Goal: Book appointment/travel/reservation

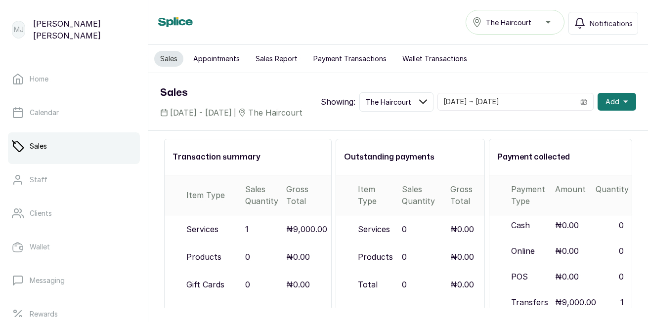
click at [616, 103] on button "Add" at bounding box center [616, 102] width 39 height 18
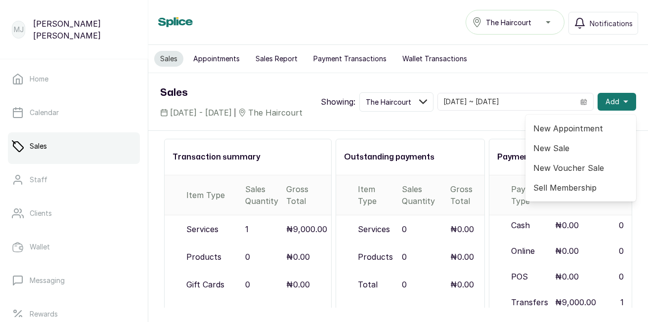
click at [576, 134] on span "New Appointment" at bounding box center [580, 129] width 95 height 12
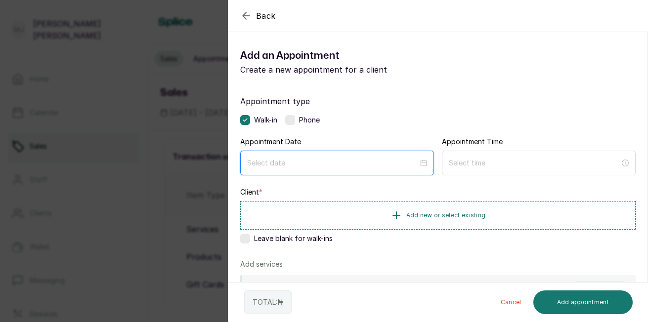
click at [299, 158] on input at bounding box center [332, 163] width 171 height 11
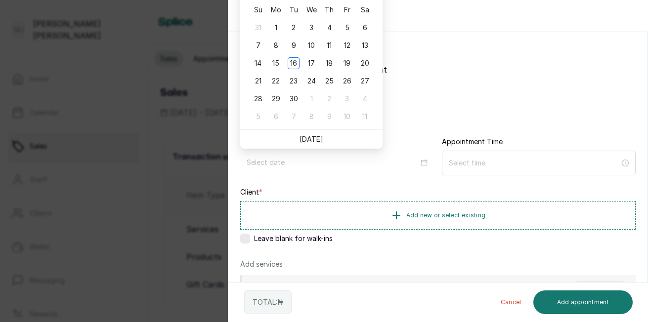
click at [315, 138] on link "[DATE]" at bounding box center [311, 139] width 24 height 8
type input "[DATE]"
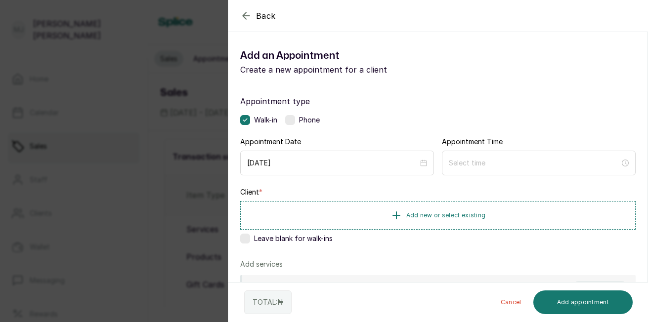
click at [295, 115] on label at bounding box center [290, 120] width 10 height 10
click at [518, 158] on input at bounding box center [534, 162] width 172 height 11
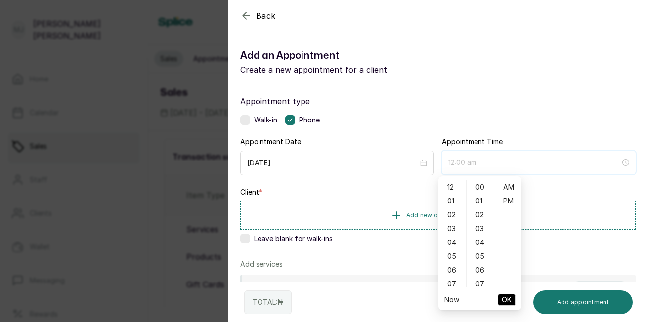
type input "12:00 pm"
type input "12:02 am"
type input "2:00 am"
click at [453, 233] on div "03" at bounding box center [452, 229] width 24 height 14
click at [453, 233] on div "06" at bounding box center [452, 229] width 24 height 14
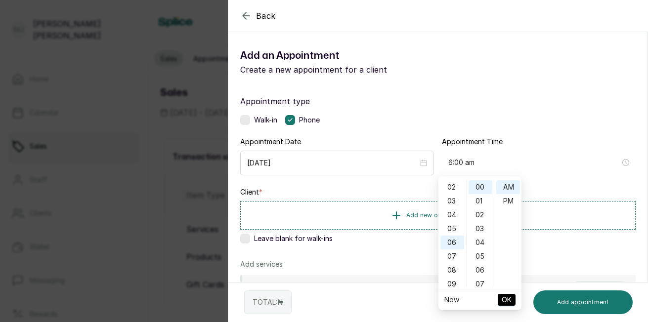
scroll to position [4, 0]
click at [451, 223] on div "03" at bounding box center [452, 225] width 24 height 14
click at [478, 248] on div "04" at bounding box center [480, 243] width 24 height 14
type input "3:04 pm"
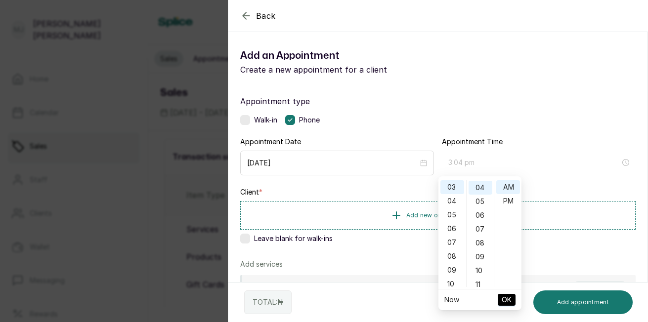
scroll to position [55, 0]
click at [503, 204] on div "PM" at bounding box center [508, 201] width 24 height 14
click at [507, 300] on span "OK" at bounding box center [507, 300] width 10 height 19
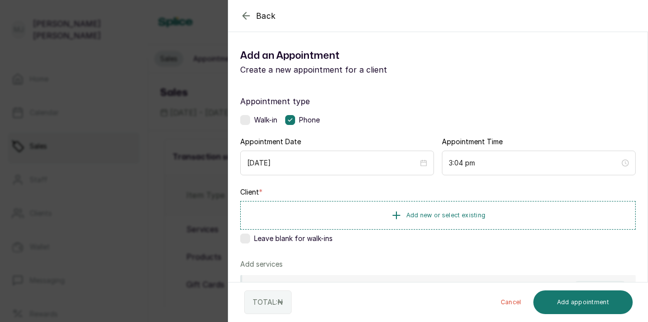
click at [430, 225] on button "Add new or select existing" at bounding box center [437, 215] width 395 height 29
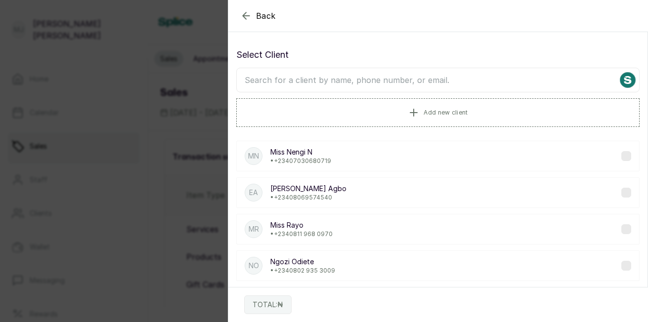
click at [425, 83] on input "text" at bounding box center [437, 80] width 403 height 25
type input "edwina"
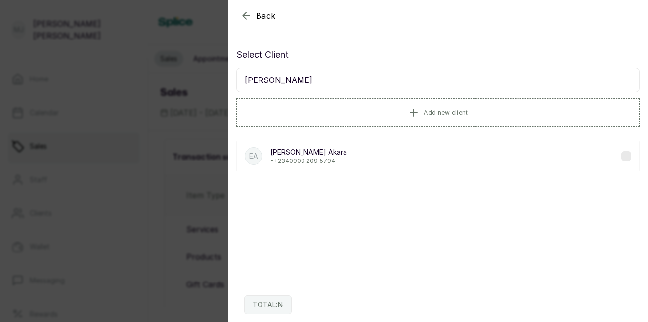
click at [325, 165] on p "• +234 0909 209 5794‬" at bounding box center [308, 161] width 77 height 8
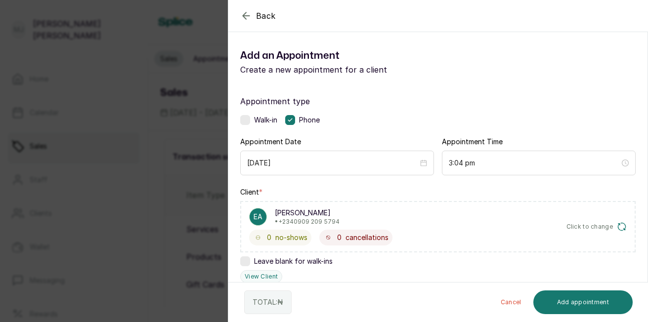
scroll to position [237, 0]
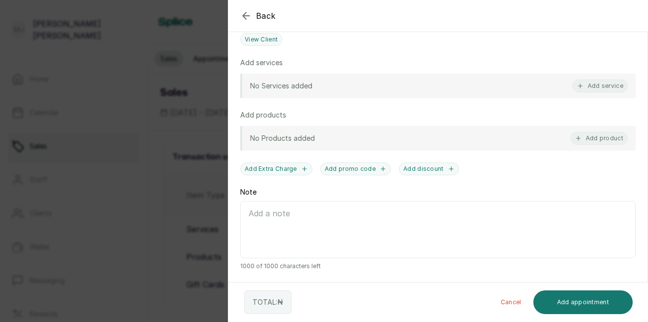
click at [585, 89] on button "Add service" at bounding box center [599, 86] width 55 height 13
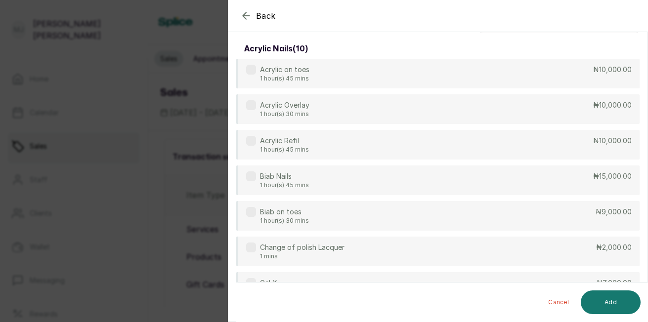
scroll to position [0, 0]
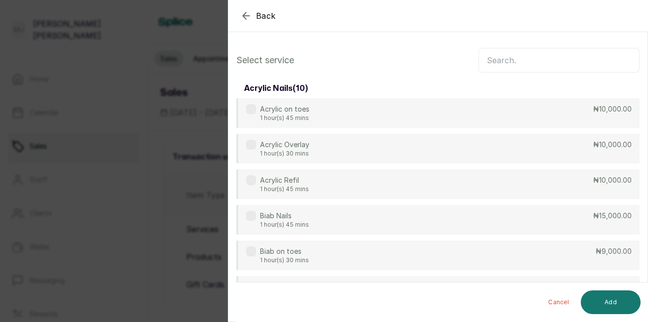
click at [515, 67] on input "text" at bounding box center [558, 60] width 161 height 25
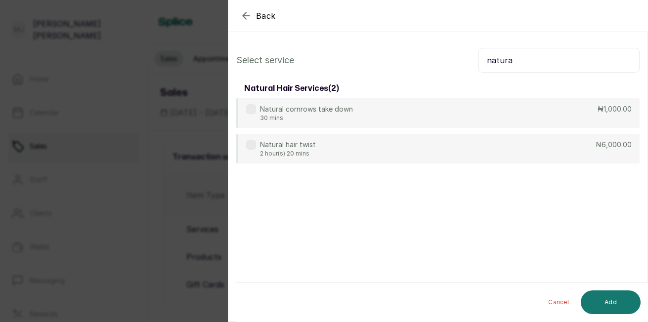
type input "natura"
click at [450, 142] on div "Natural hair twist 2 hour(s) 20 mins ₦6,000.00" at bounding box center [437, 149] width 403 height 30
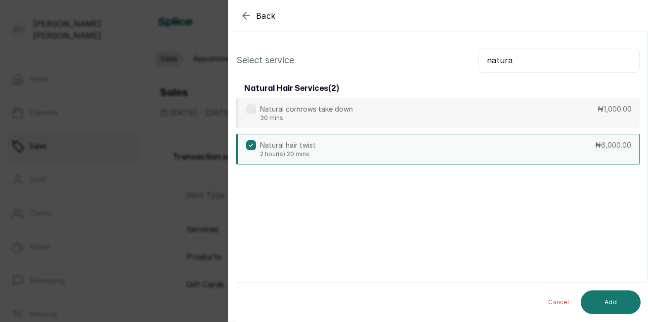
click at [621, 304] on button "Add" at bounding box center [611, 303] width 60 height 24
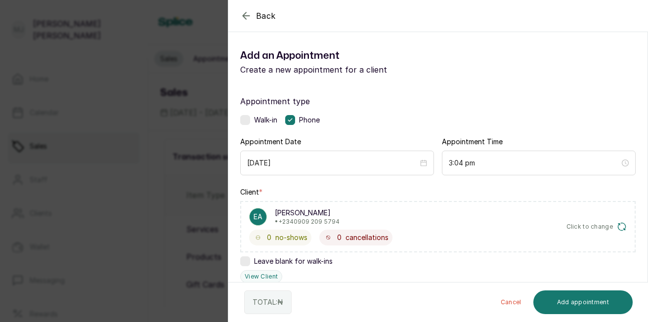
click at [647, 256] on html "MJ Marie James Home Calendar Sales Staff Clients Wallet Messaging Rewards Catal…" at bounding box center [324, 161] width 648 height 322
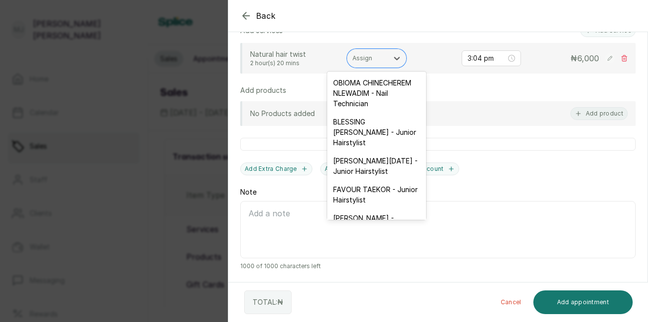
click at [374, 65] on div "Assign" at bounding box center [376, 58] width 59 height 19
click at [396, 207] on div "FAVOUR TAEKOR - Junior Hairstylist" at bounding box center [376, 194] width 99 height 29
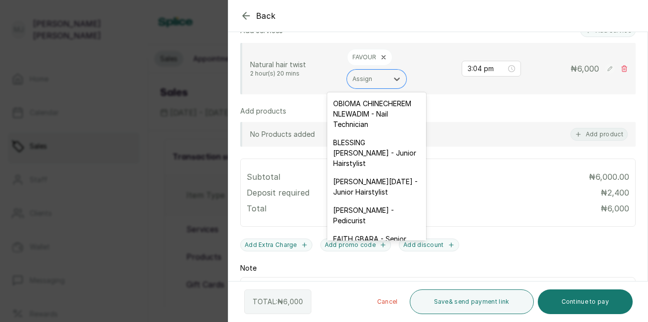
click at [375, 84] on div "Assign" at bounding box center [367, 79] width 41 height 13
click at [384, 201] on div "ESTHER PHILIP SUNDAY - Junior Hairstylist" at bounding box center [376, 186] width 99 height 29
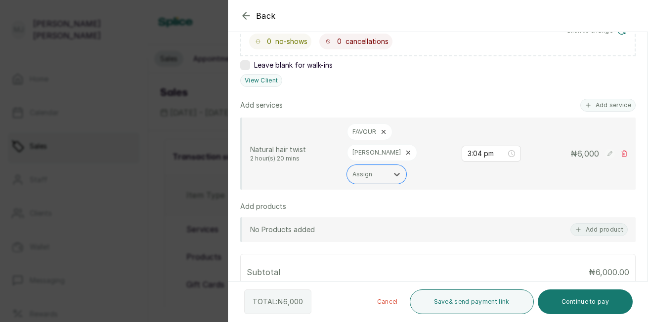
scroll to position [195, 0]
click at [596, 106] on button "Add service" at bounding box center [607, 106] width 55 height 13
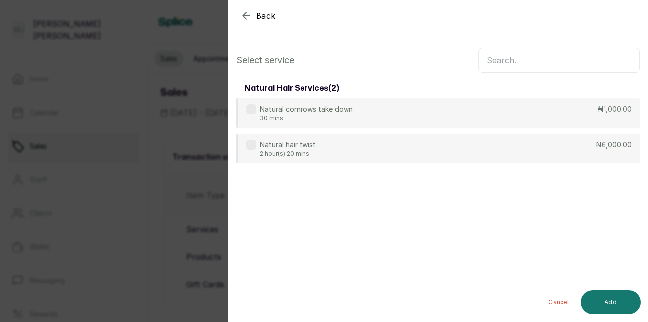
scroll to position [0, 0]
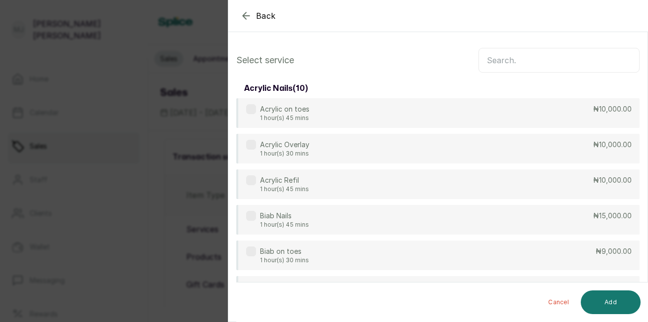
click at [506, 54] on input "text" at bounding box center [558, 60] width 161 height 25
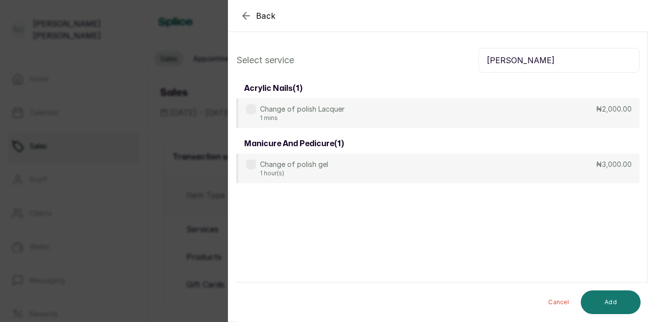
type input "chang"
click at [414, 174] on div "Change of polish gel 1 hour(s) ₦3,000.00" at bounding box center [437, 169] width 403 height 30
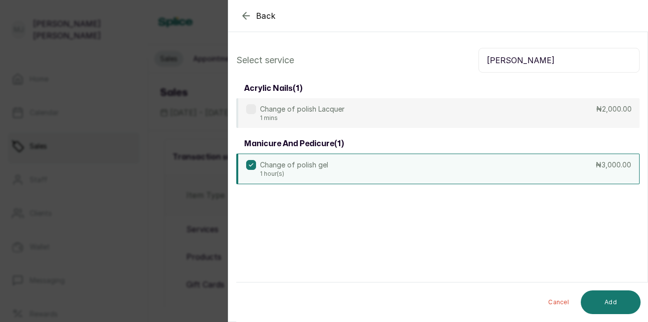
click at [615, 304] on button "Add" at bounding box center [611, 303] width 60 height 24
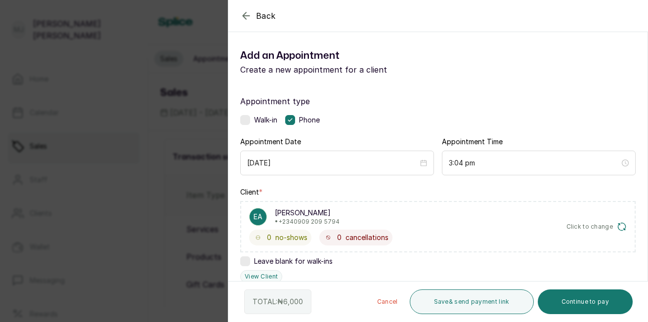
scroll to position [281, 0]
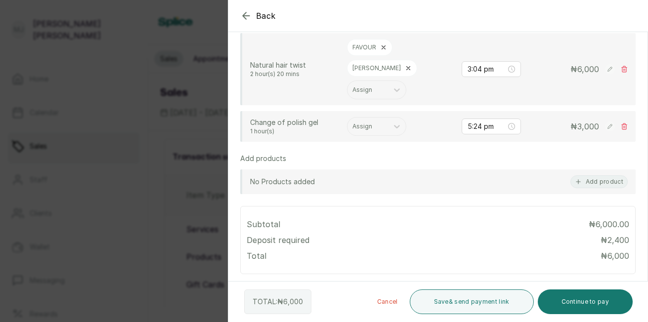
click at [372, 115] on div "Change of polish gel 1 hour(s) Assign 5:24 pm ₦ 3,000" at bounding box center [437, 126] width 395 height 31
click at [605, 122] on rect at bounding box center [610, 127] width 10 height 10
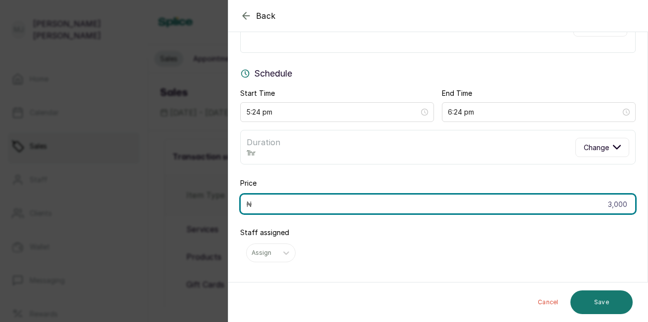
click at [622, 201] on input "3,000" at bounding box center [437, 204] width 395 height 20
type input "3"
type input "6,000"
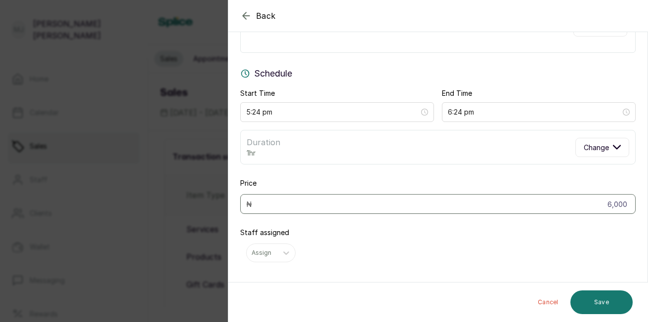
click at [602, 298] on button "Save" at bounding box center [601, 303] width 62 height 24
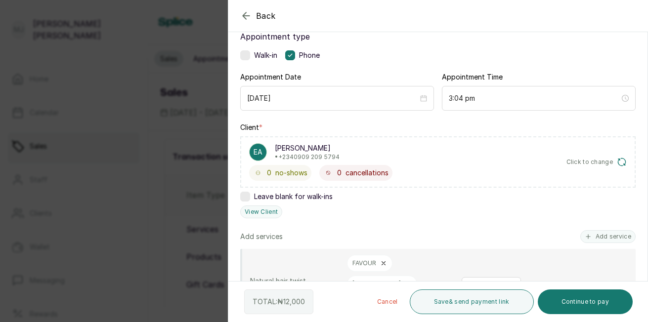
scroll to position [345, 0]
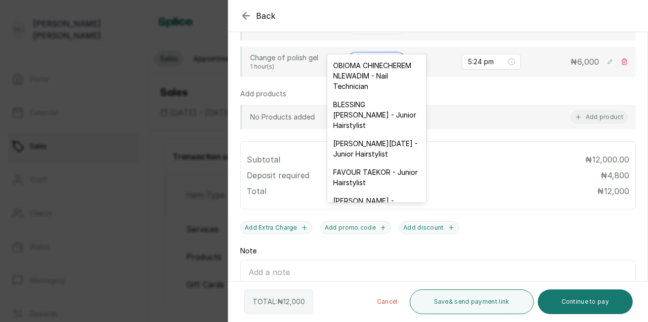
click at [365, 55] on div "Assign" at bounding box center [367, 61] width 41 height 13
click at [346, 77] on div "OBIOMA CHINECHEREM NLEWADIM - Nail Technician" at bounding box center [376, 75] width 99 height 39
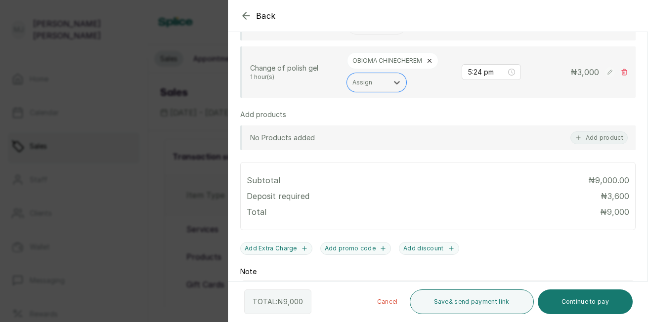
click at [603, 49] on div at bounding box center [549, 40] width 198 height 49
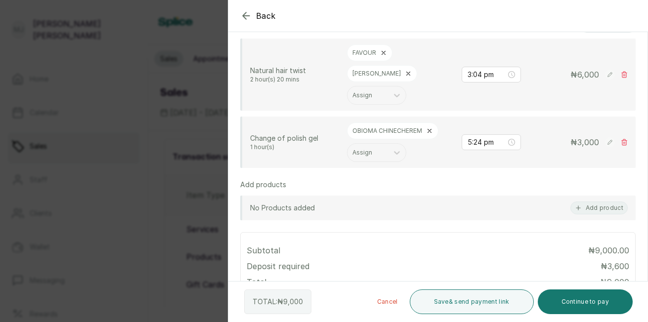
scroll to position [274, 0]
click at [605, 139] on rect at bounding box center [610, 144] width 10 height 10
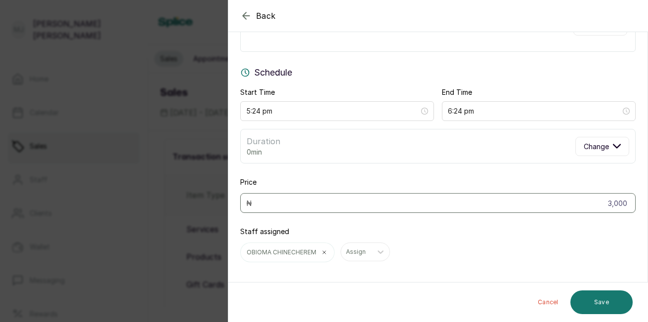
scroll to position [66, 0]
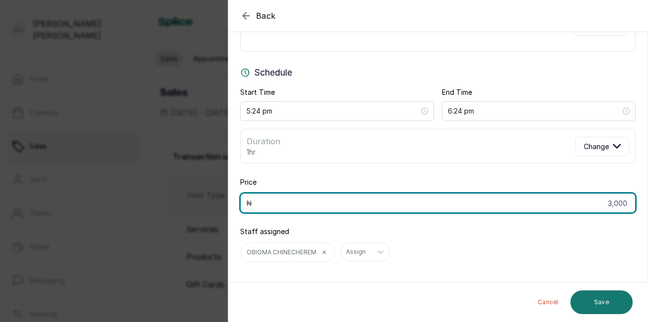
click at [622, 201] on input "3,000" at bounding box center [437, 203] width 395 height 20
type input "3"
type input "6,000"
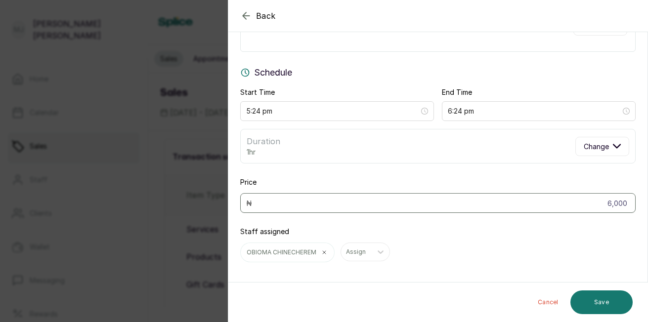
click at [620, 291] on button "Save" at bounding box center [601, 303] width 62 height 24
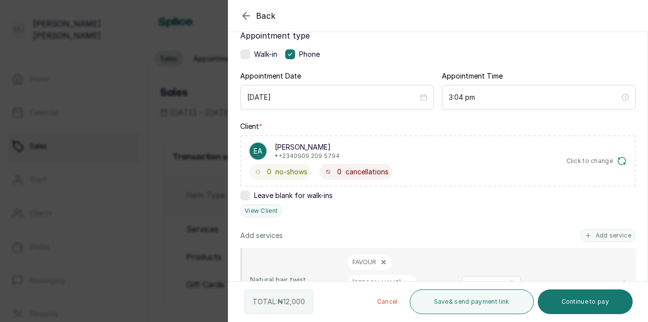
click at [605, 279] on rect at bounding box center [610, 284] width 10 height 10
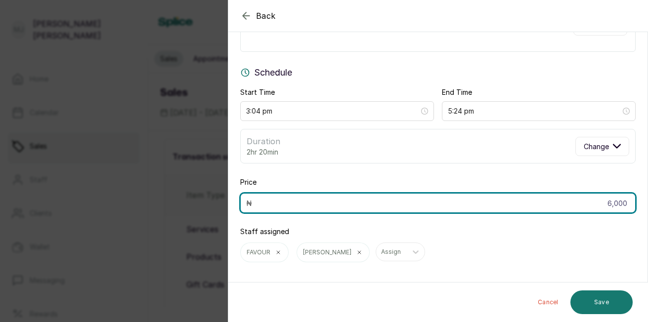
click at [622, 203] on input "6,000" at bounding box center [437, 203] width 395 height 20
type input "6"
type input "9,000"
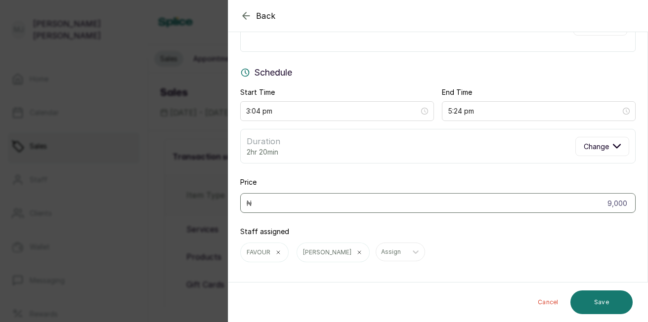
click at [595, 300] on button "Save" at bounding box center [601, 303] width 62 height 24
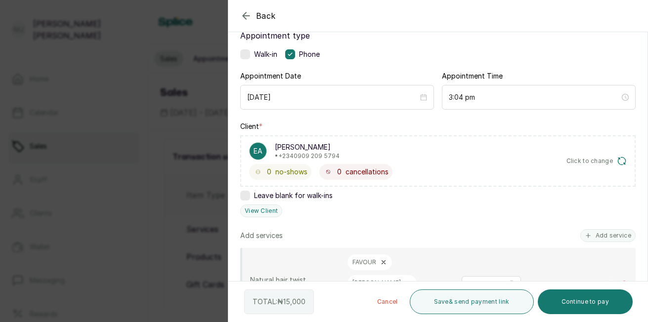
click at [595, 303] on button "Continue to pay" at bounding box center [585, 302] width 95 height 25
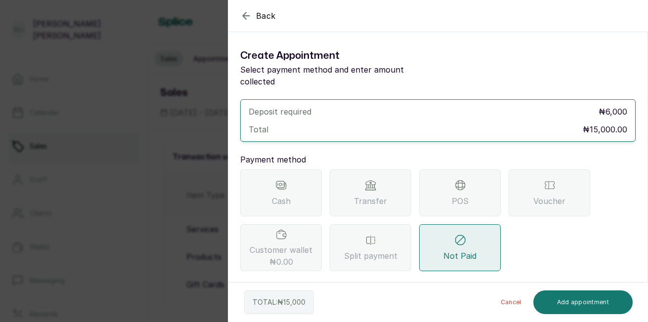
scroll to position [0, 0]
click at [374, 198] on div "Transfer" at bounding box center [371, 192] width 82 height 47
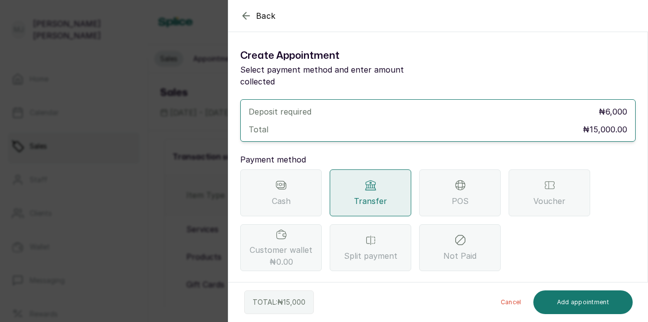
click at [647, 274] on section "Back Add Appointment Create Appointment Select payment method and enter amount …" at bounding box center [438, 161] width 420 height 322
drag, startPoint x: 647, startPoint y: 274, endPoint x: 637, endPoint y: 278, distance: 10.5
click at [637, 278] on div "Create Appointment Select payment method and enter amount collected Deposit req…" at bounding box center [437, 211] width 419 height 342
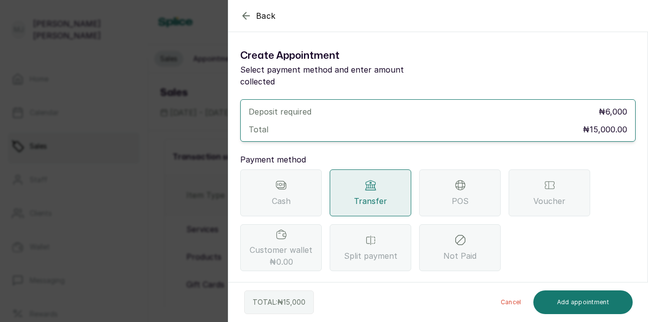
drag, startPoint x: 637, startPoint y: 278, endPoint x: 639, endPoint y: 285, distance: 7.6
click at [639, 285] on div "TOTAL: ₦ 15,000 Cancel Add appointment" at bounding box center [438, 303] width 420 height 40
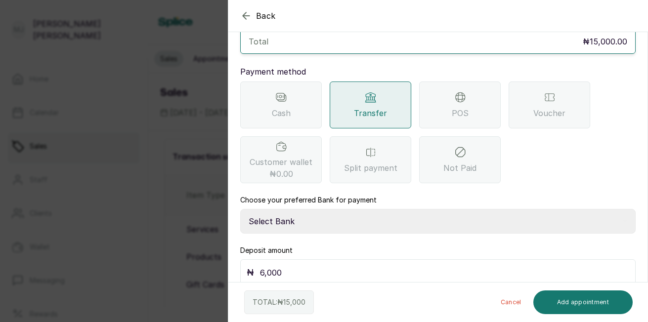
click at [325, 211] on select "Select Bank THE HAIR COURT Zenith Bank THE HAIR COURT Guaranty Trust Bank" at bounding box center [437, 221] width 395 height 25
select select "8093f8fd-914a-4246-9da3-7ae1719cd41e"
click at [240, 209] on select "Select Bank THE HAIR COURT Zenith Bank THE HAIR COURT Guaranty Trust Bank" at bounding box center [437, 221] width 395 height 25
click at [313, 266] on input "6,000" at bounding box center [444, 273] width 369 height 14
type input "6"
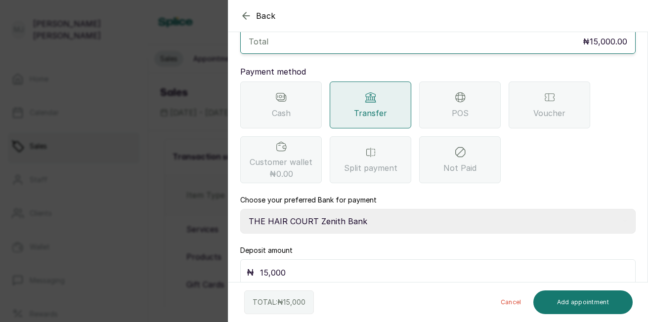
type input "15,000"
click at [566, 303] on button "Add appointment" at bounding box center [583, 303] width 100 height 24
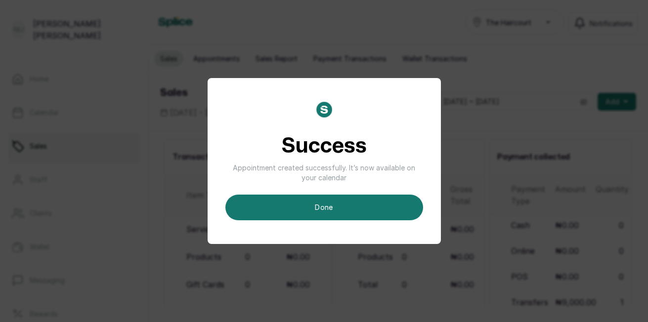
click at [342, 209] on button "done" at bounding box center [324, 208] width 198 height 26
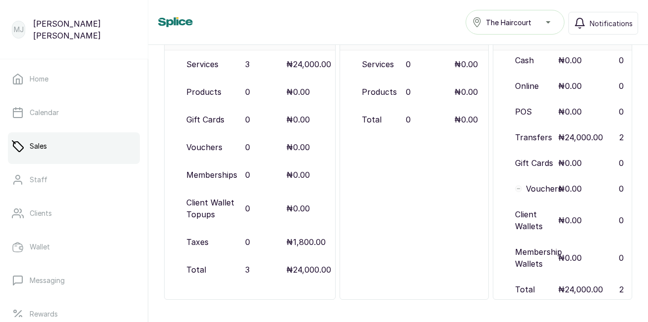
scroll to position [189, 0]
click at [38, 249] on p "Wallet" at bounding box center [40, 247] width 20 height 10
